Goal: Task Accomplishment & Management: Use online tool/utility

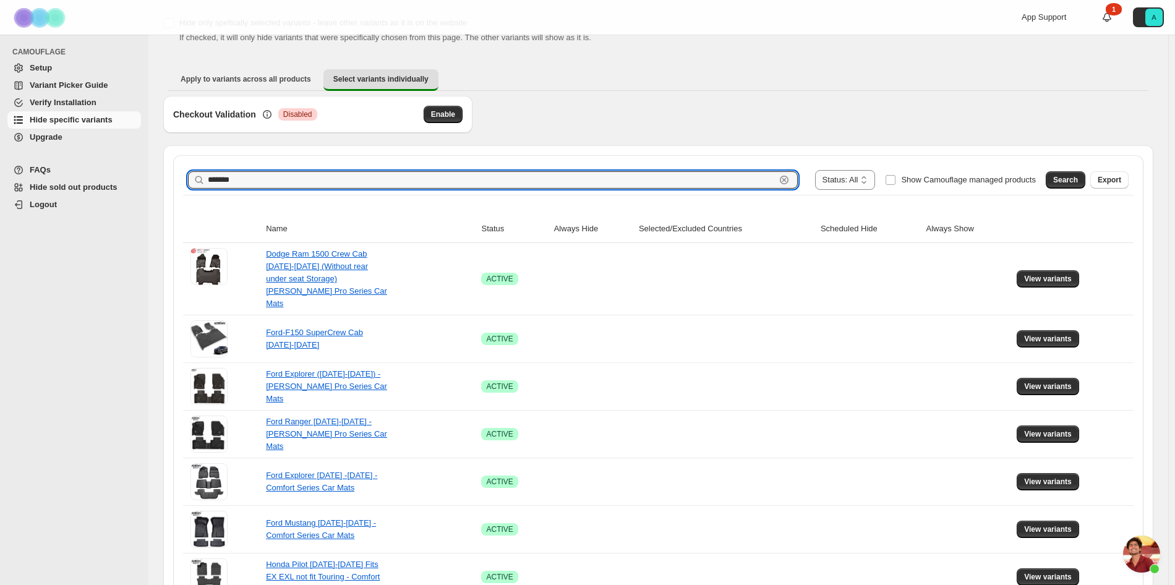
scroll to position [2477, 0]
click at [228, 178] on input "*******" at bounding box center [492, 179] width 568 height 17
type input "*******"
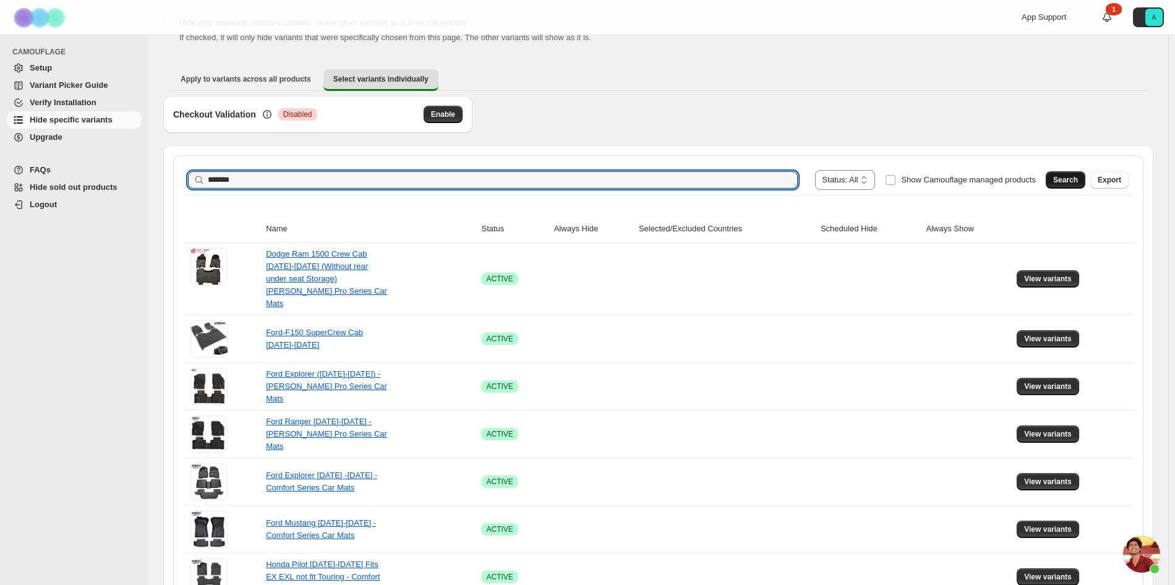
click at [1072, 182] on span "Search" at bounding box center [1065, 180] width 25 height 10
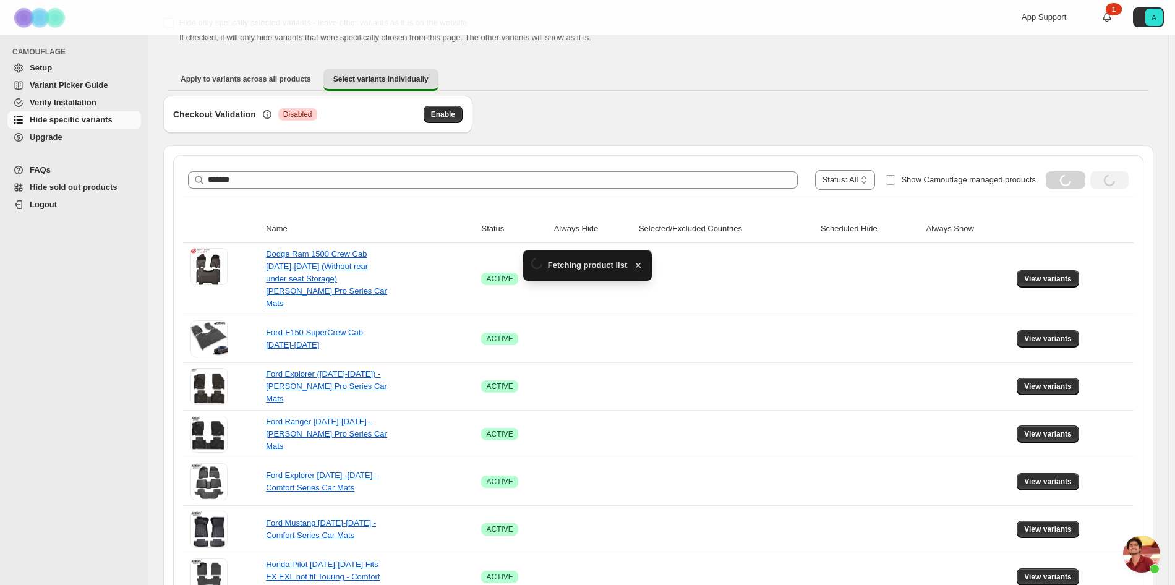
scroll to position [67, 0]
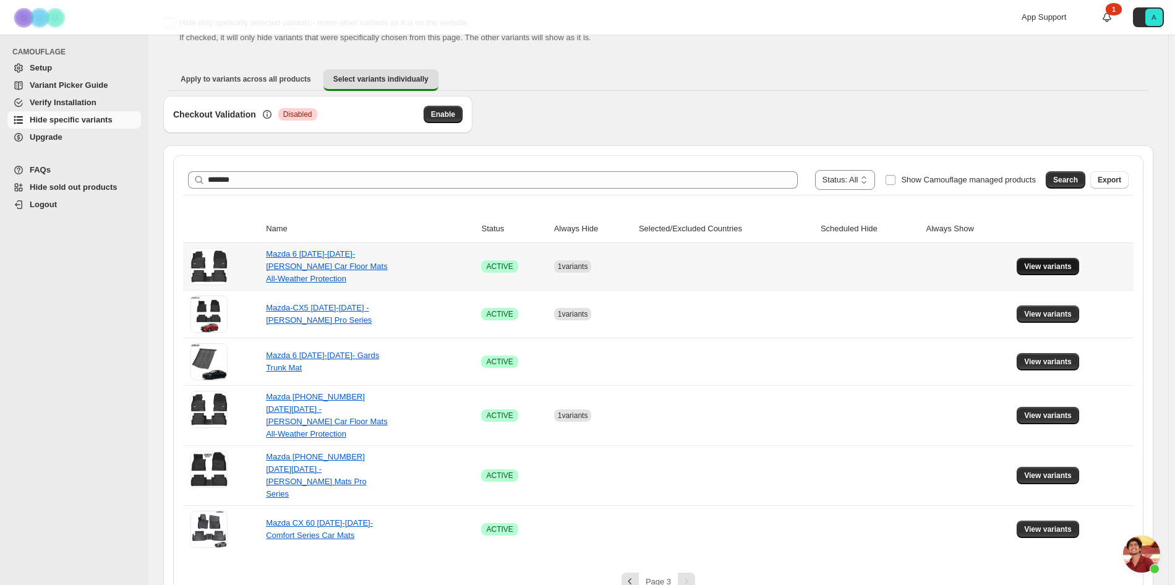
click at [1066, 268] on span "View variants" at bounding box center [1048, 267] width 48 height 10
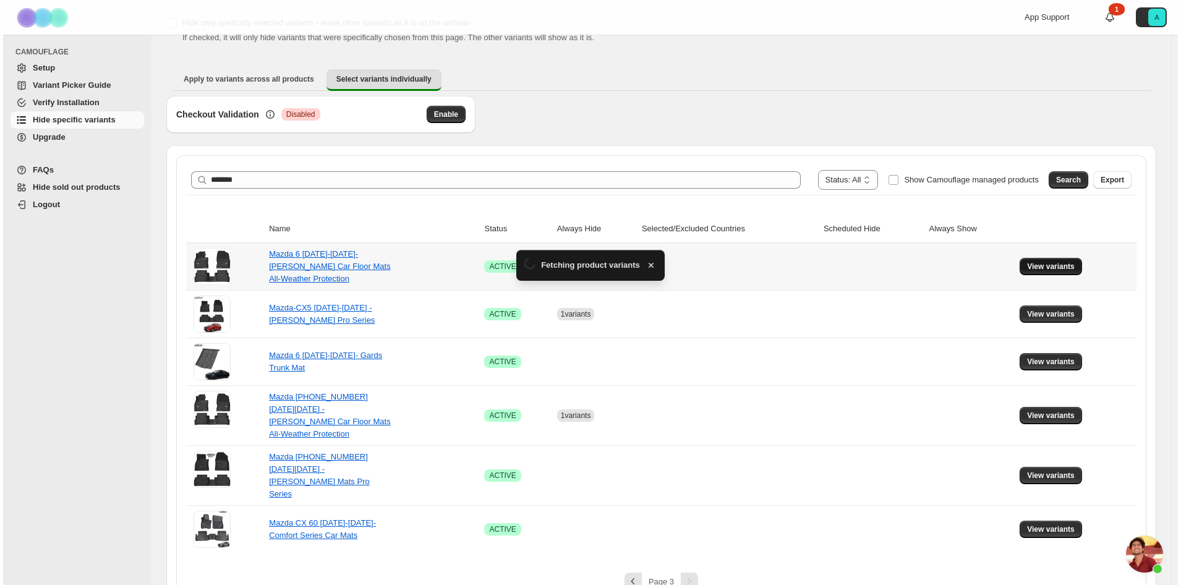
scroll to position [0, 0]
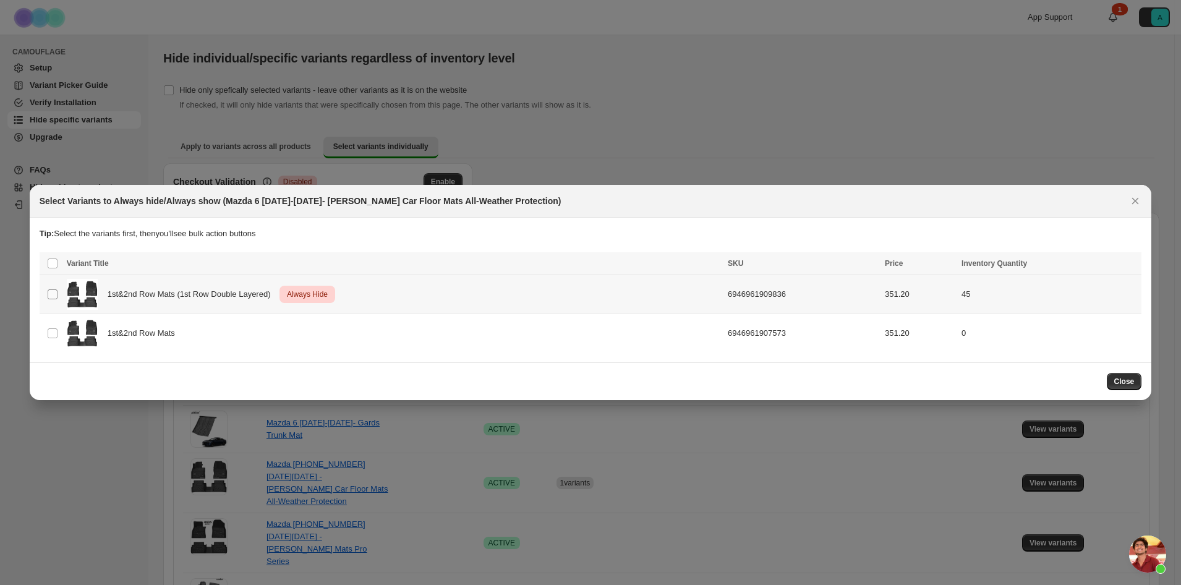
click at [47, 295] on span ":r40:" at bounding box center [52, 294] width 11 height 11
click at [1128, 265] on icon "More actions" at bounding box center [1129, 265] width 12 height 12
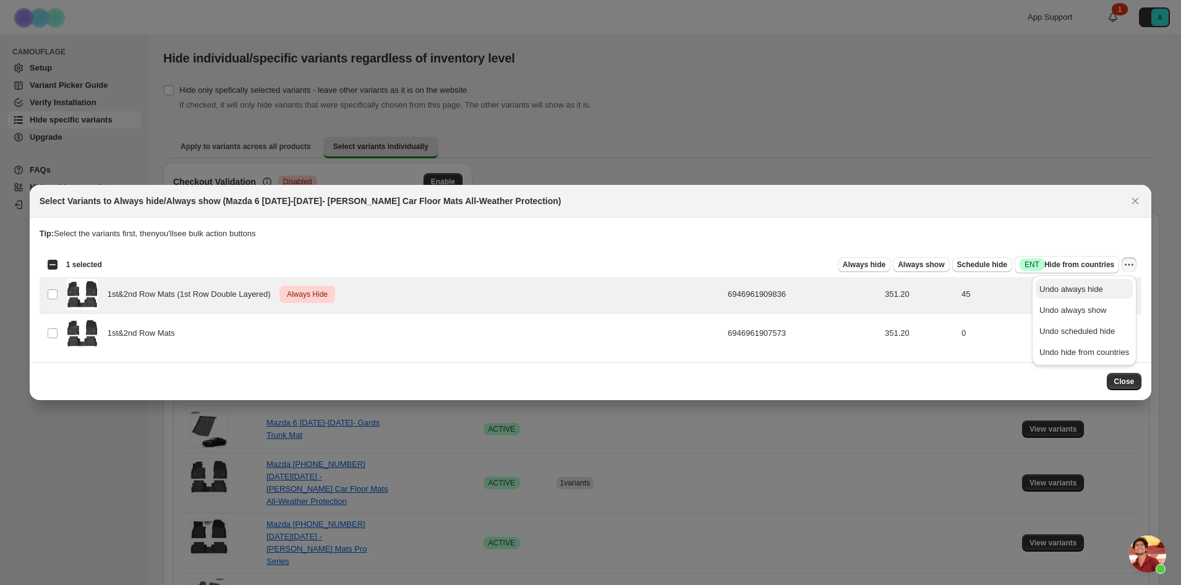
click at [1106, 286] on span "Undo always hide" at bounding box center [1085, 289] width 90 height 12
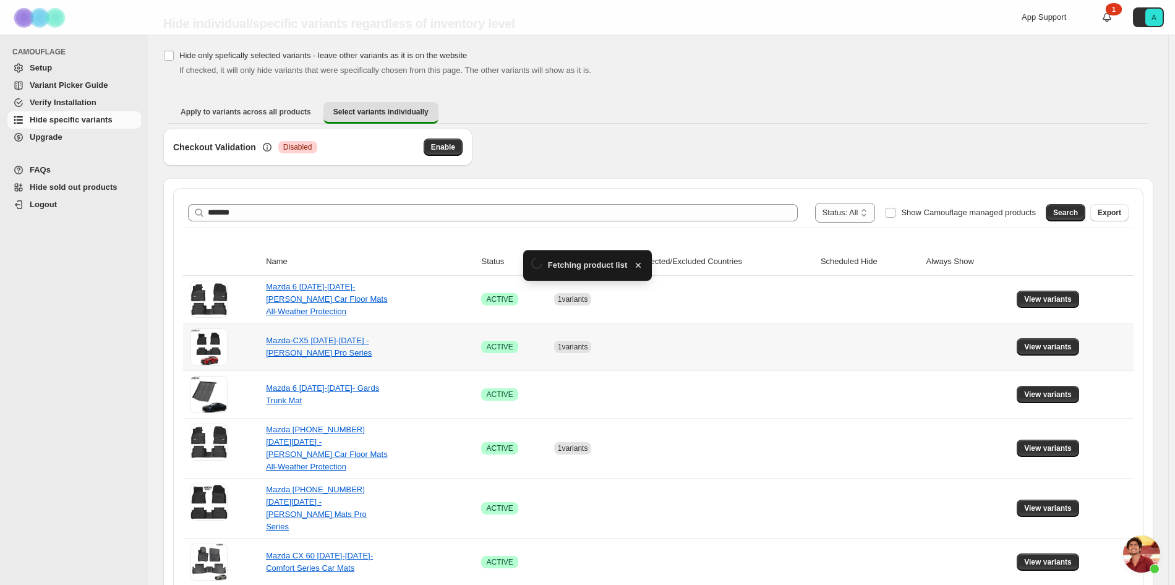
scroll to position [67, 0]
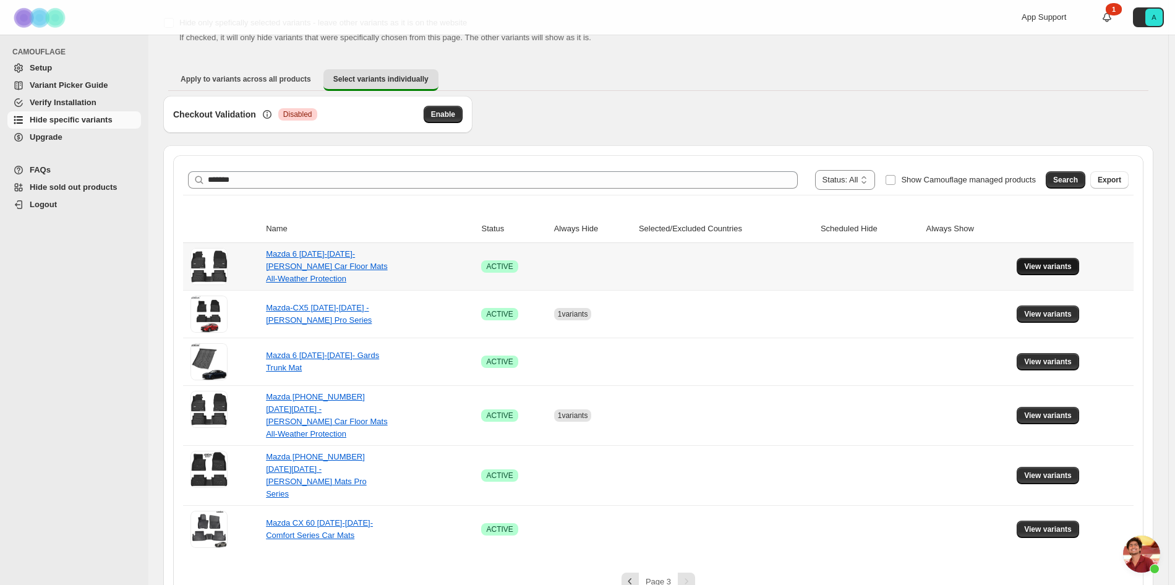
click at [1043, 272] on button "View variants" at bounding box center [1048, 266] width 62 height 17
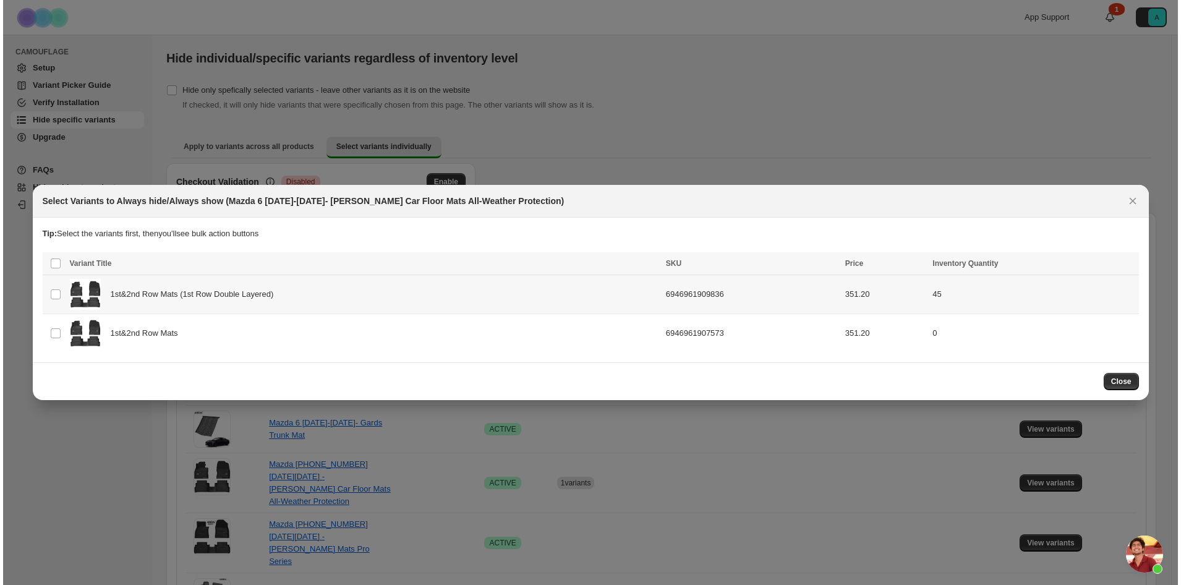
scroll to position [0, 0]
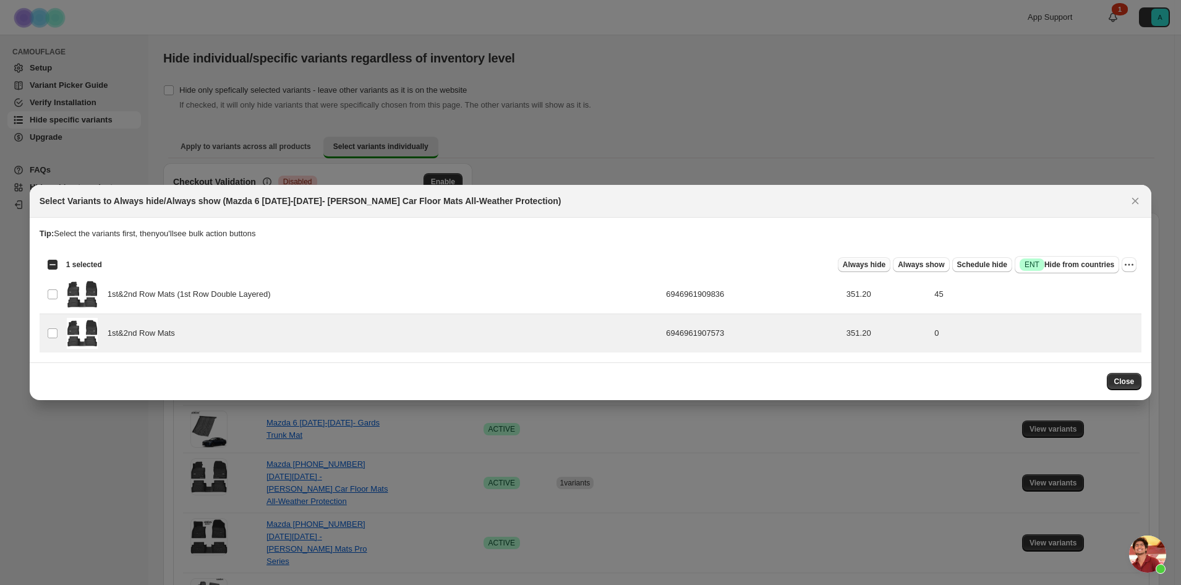
click at [883, 264] on span "Always hide" at bounding box center [864, 265] width 43 height 10
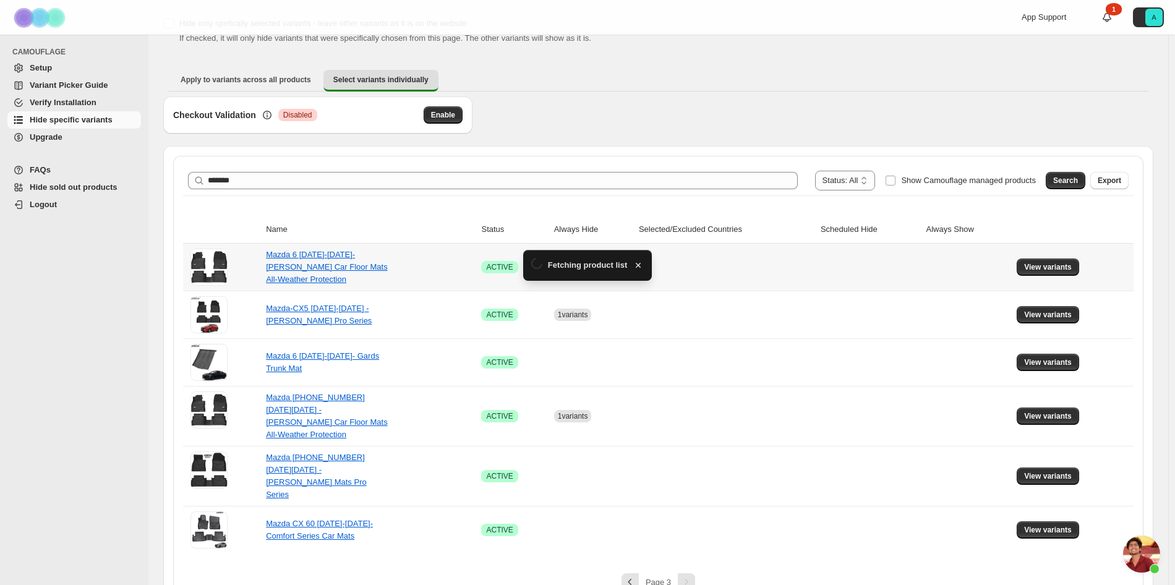
scroll to position [67, 0]
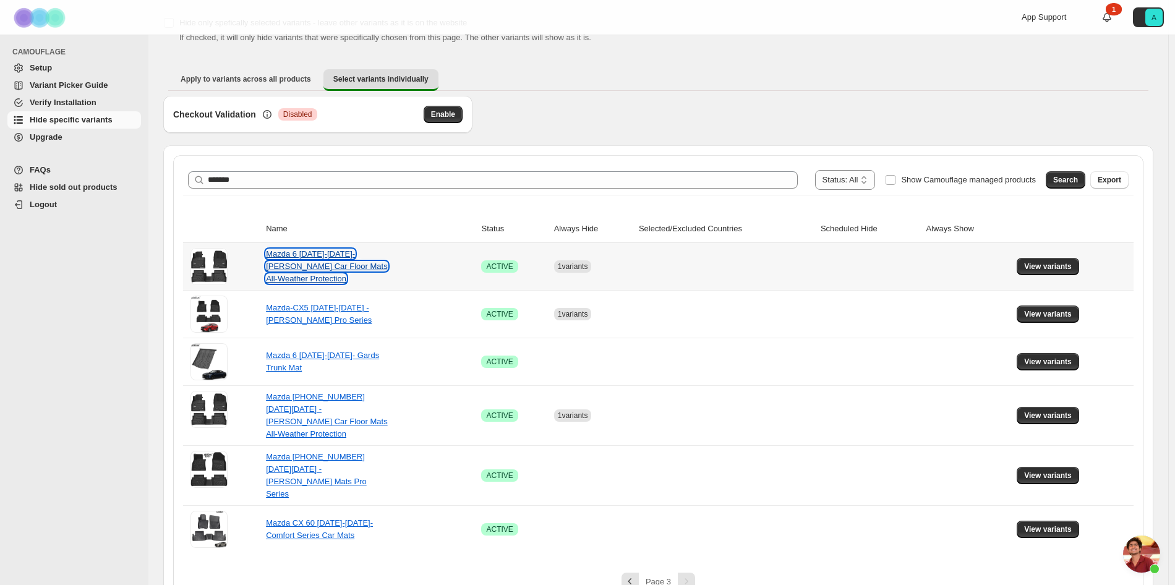
click at [284, 255] on link "Mazda 6 [DATE]-[DATE]- [PERSON_NAME] Car Floor Mats All-Weather Protection" at bounding box center [327, 266] width 122 height 34
